Goal: Obtain resource: Download file/media

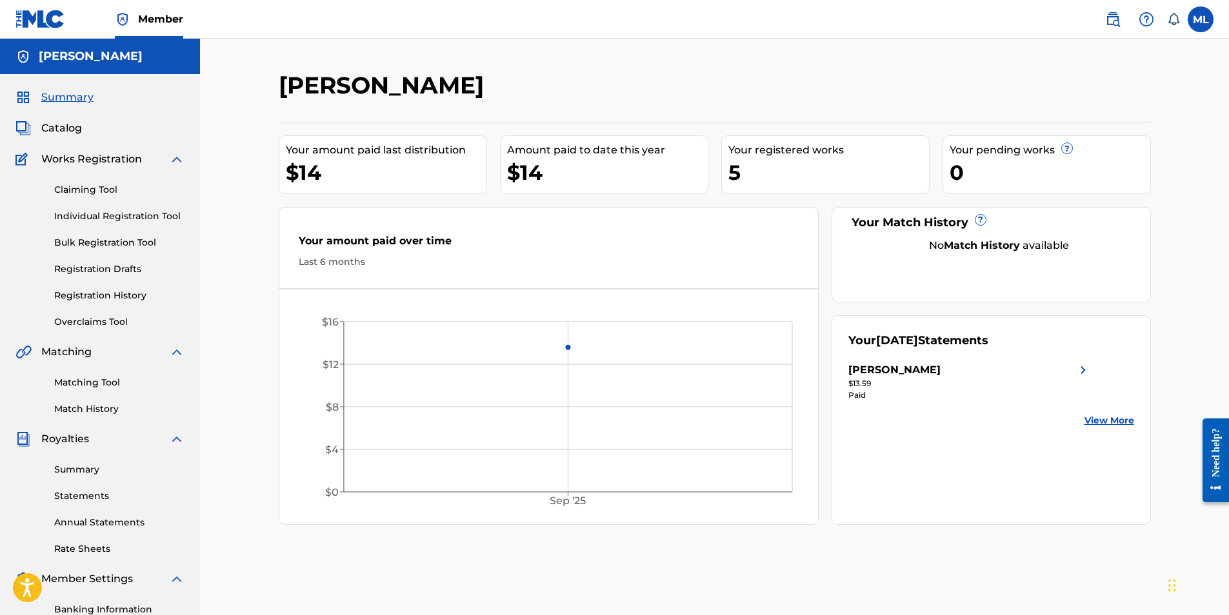
click at [1111, 419] on link "View More" at bounding box center [1109, 421] width 50 height 14
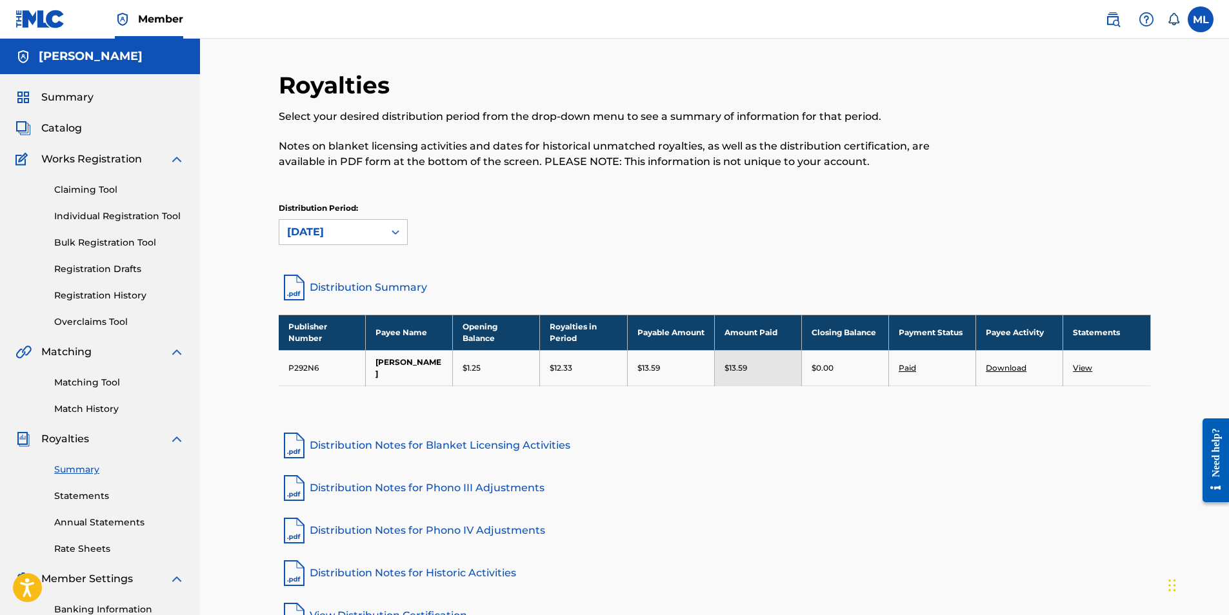
click at [999, 373] on link "Download" at bounding box center [1006, 368] width 41 height 10
click at [81, 495] on link "Statements" at bounding box center [119, 497] width 130 height 14
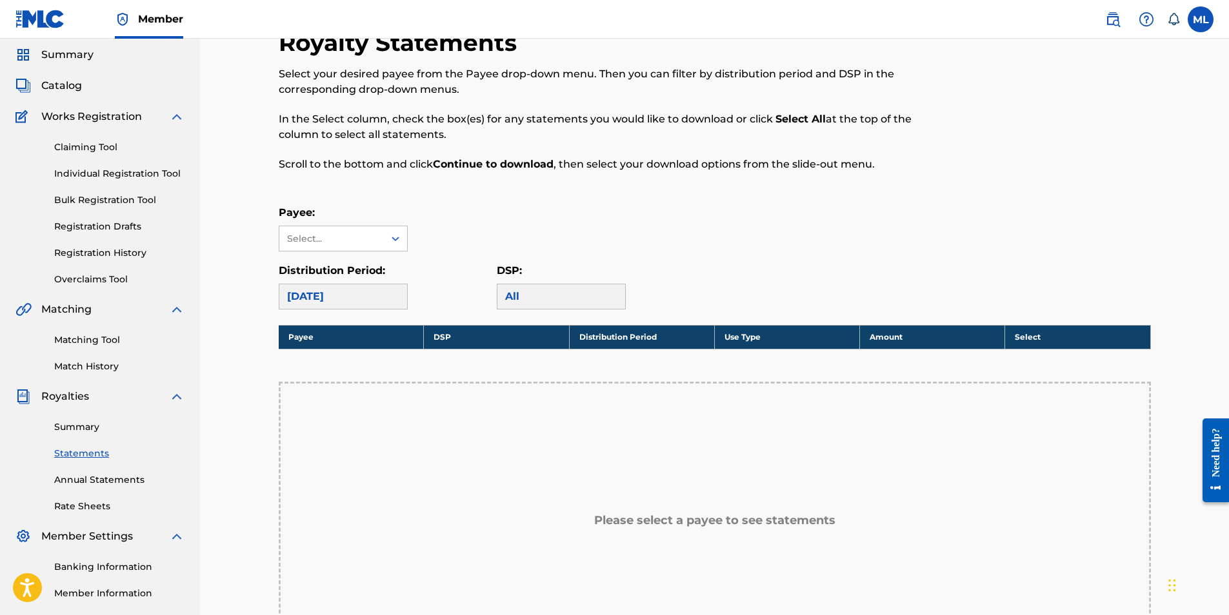
scroll to position [129, 0]
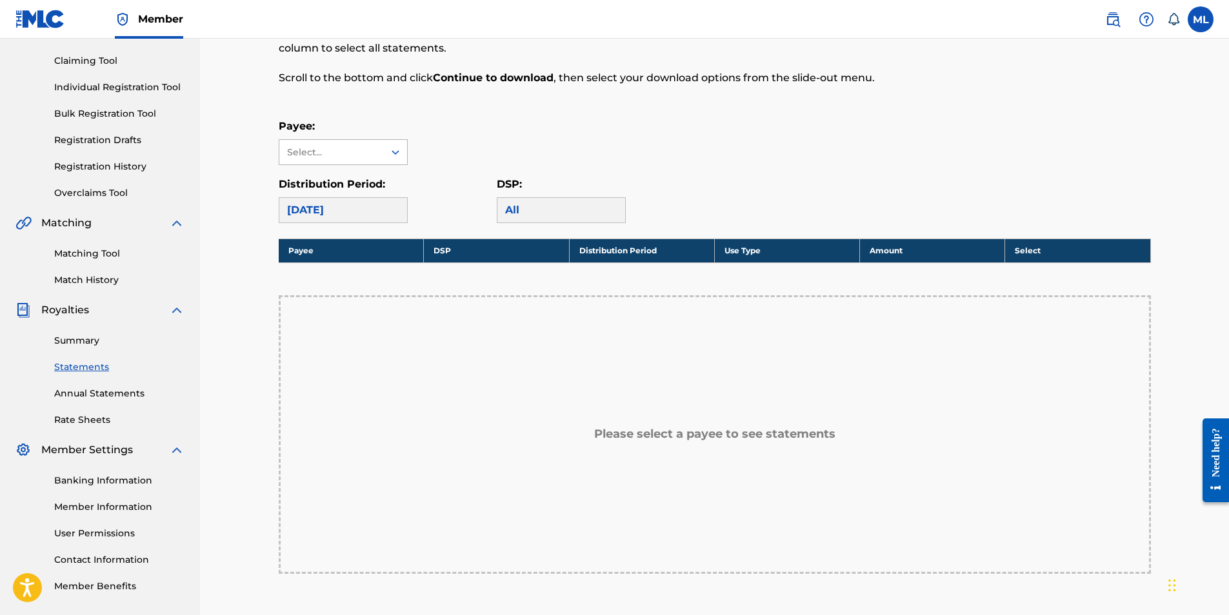
click at [388, 150] on div at bounding box center [395, 152] width 23 height 23
click at [368, 182] on div "[PERSON_NAME]" at bounding box center [343, 181] width 128 height 32
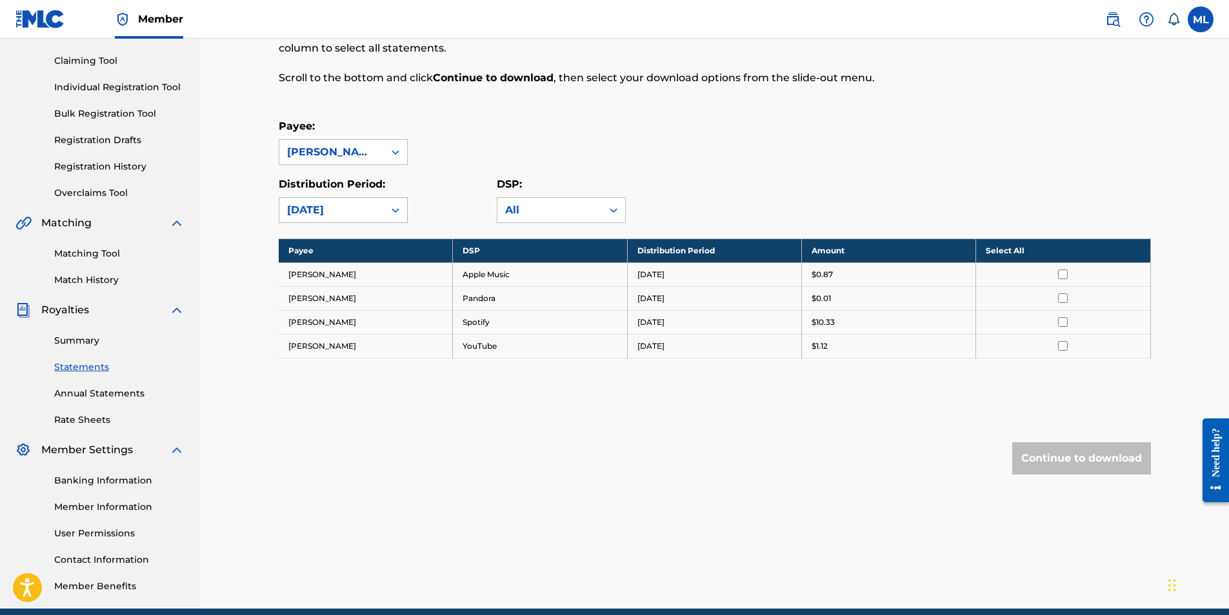
click at [397, 211] on icon at bounding box center [396, 210] width 8 height 5
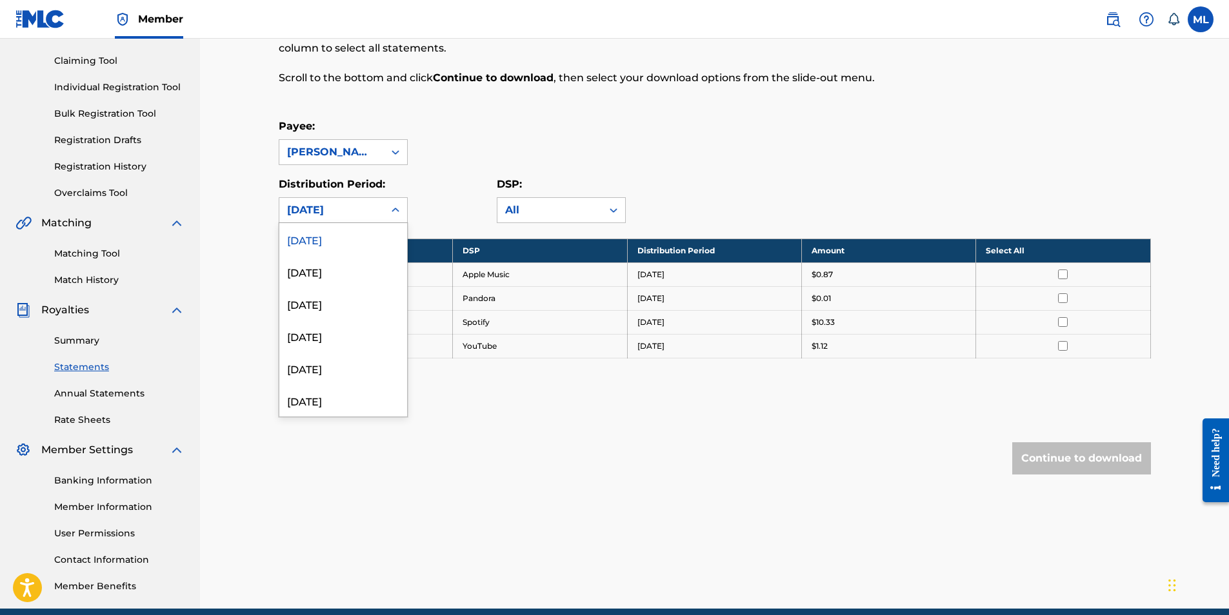
click at [396, 212] on icon at bounding box center [395, 210] width 13 height 13
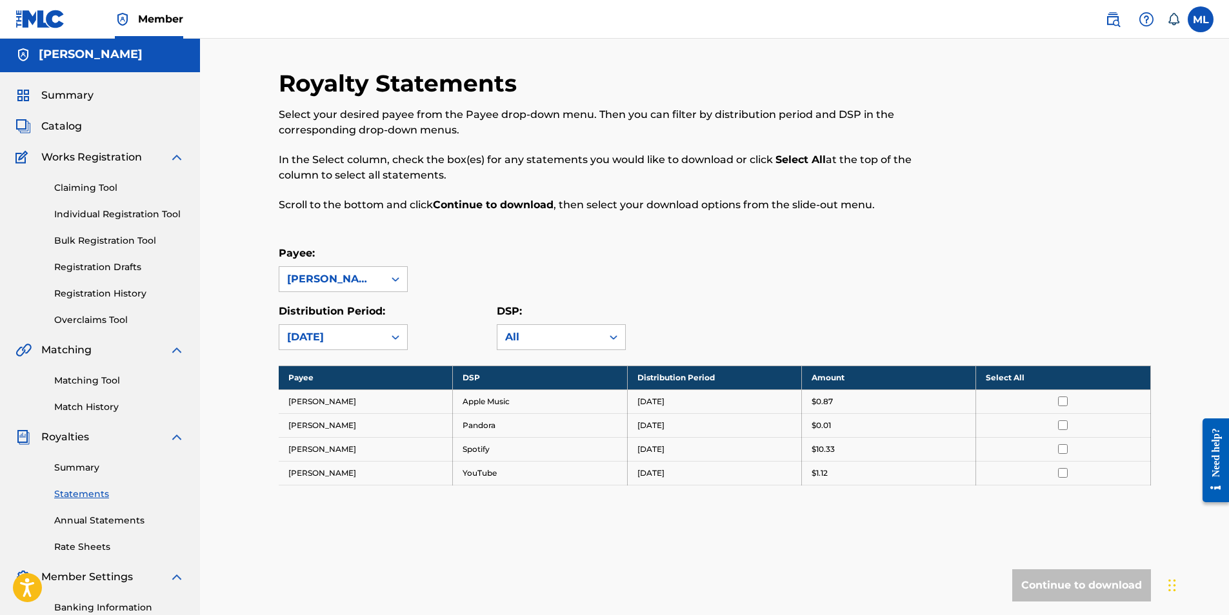
scroll to position [0, 0]
